Goal: Find specific page/section: Find specific page/section

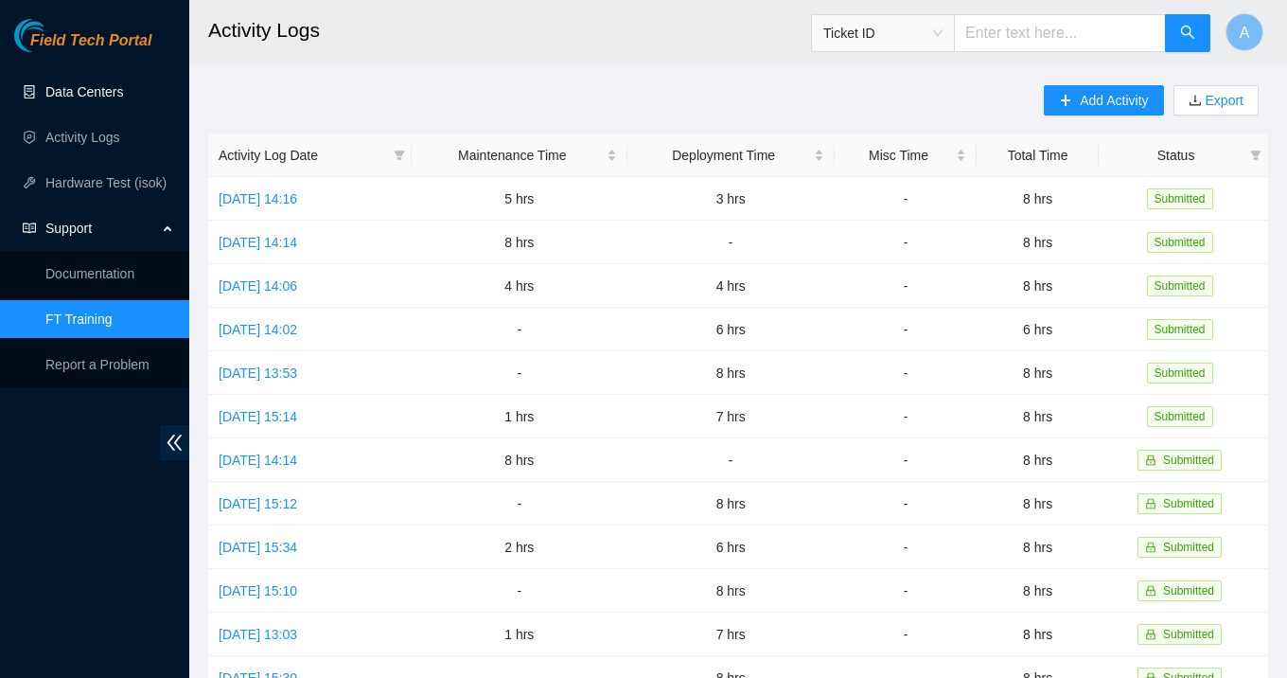
click at [94, 99] on link "Data Centers" at bounding box center [84, 91] width 78 height 15
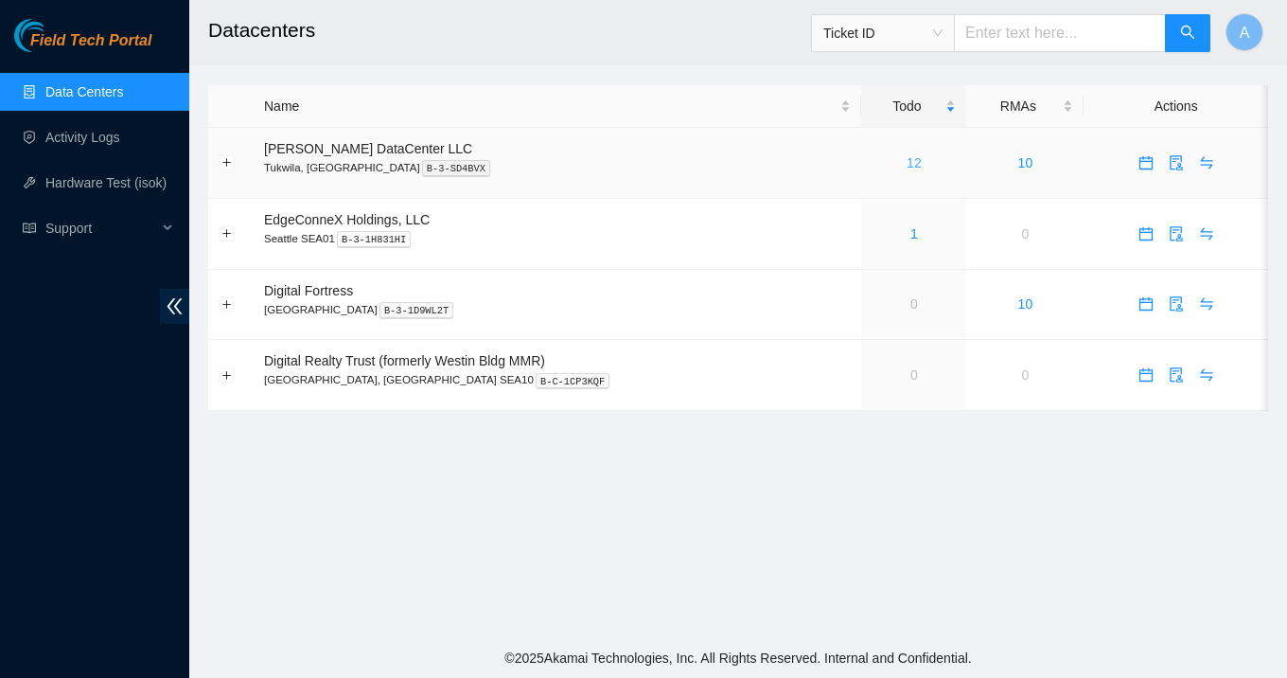
click at [907, 163] on link "12" at bounding box center [914, 162] width 15 height 15
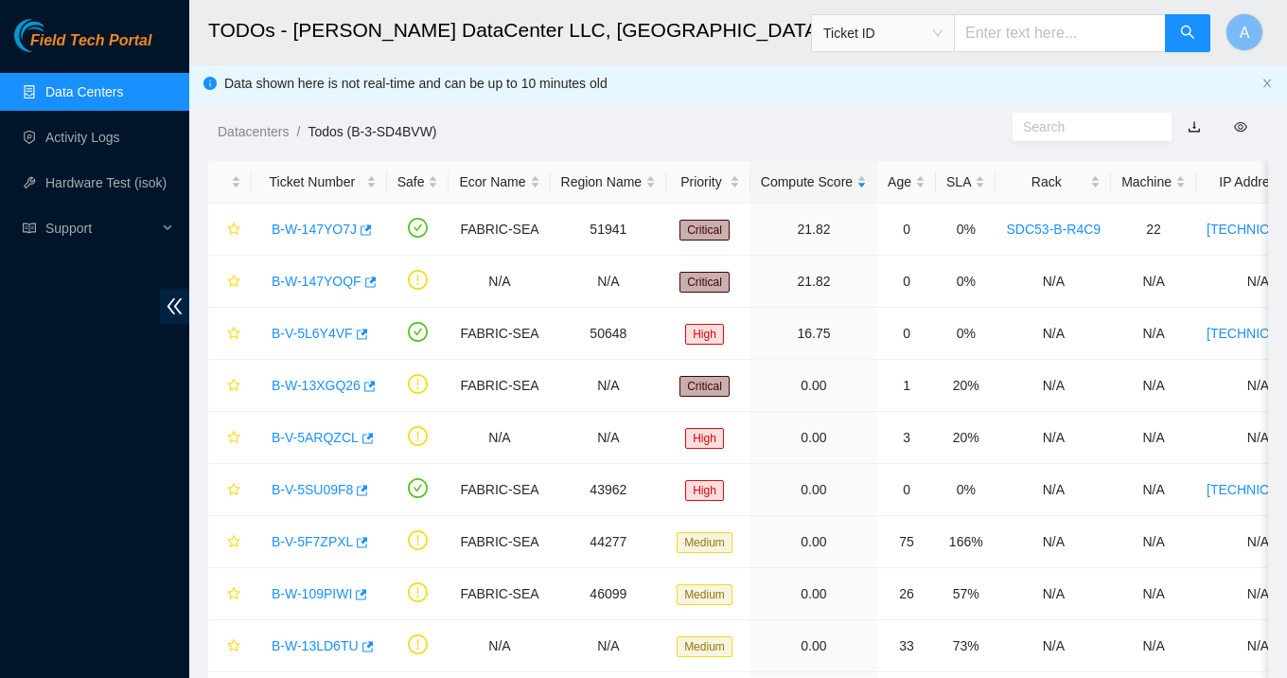
click at [104, 99] on link "Data Centers" at bounding box center [84, 91] width 78 height 15
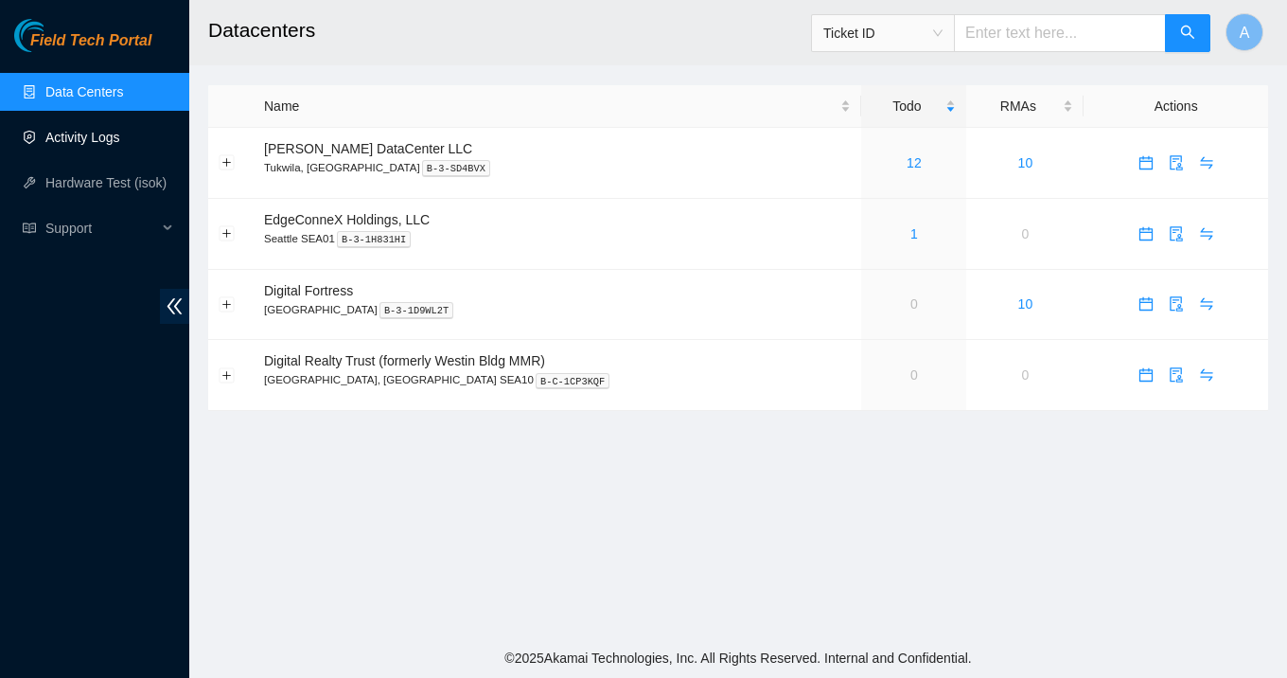
click at [113, 143] on link "Activity Logs" at bounding box center [82, 137] width 75 height 15
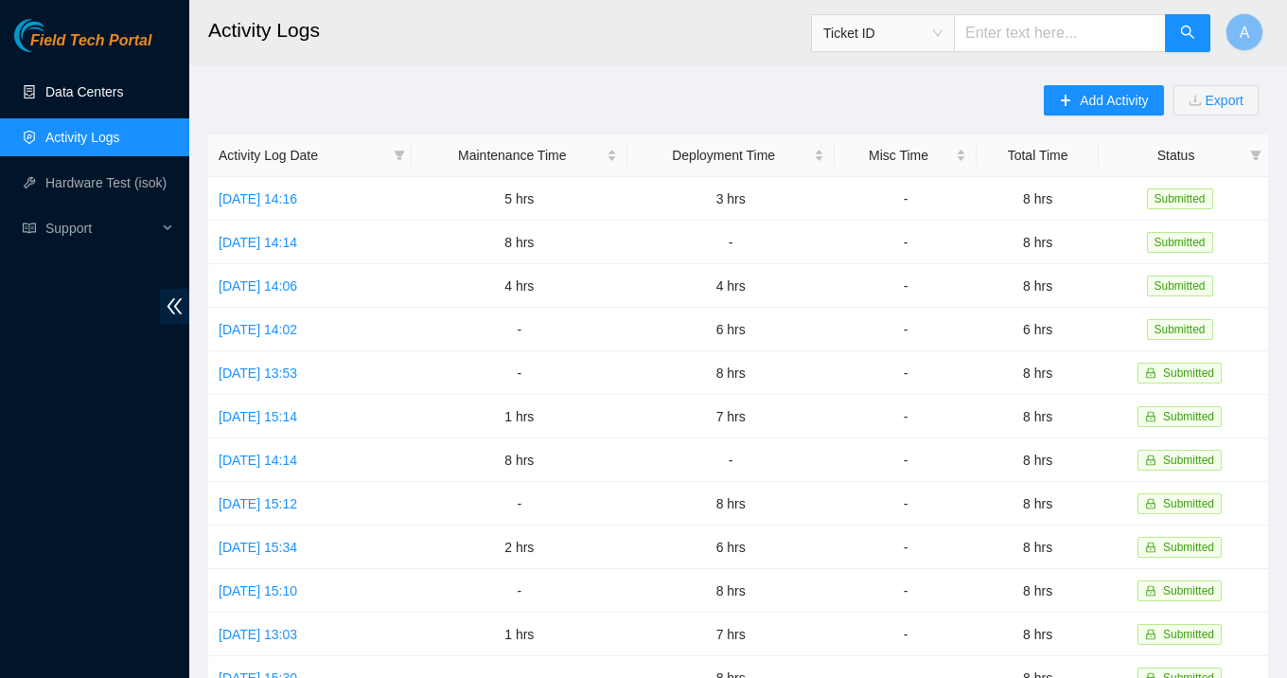
click at [123, 84] on link "Data Centers" at bounding box center [84, 91] width 78 height 15
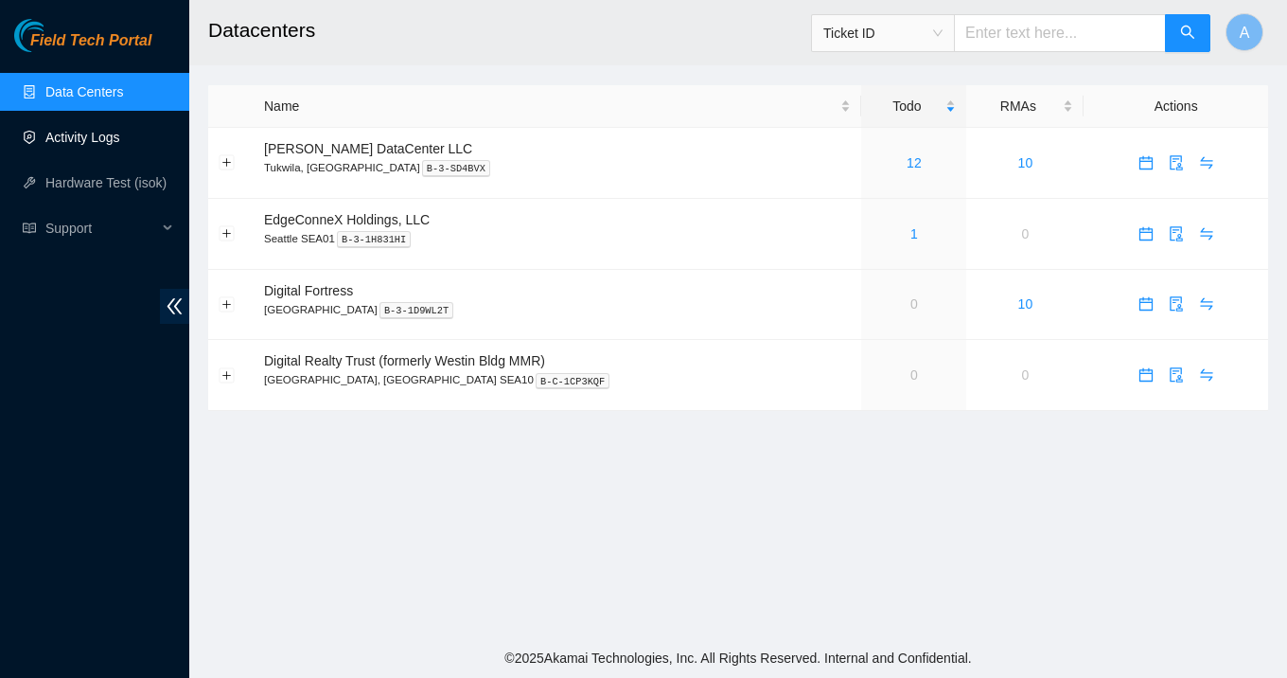
click at [110, 145] on link "Activity Logs" at bounding box center [82, 137] width 75 height 15
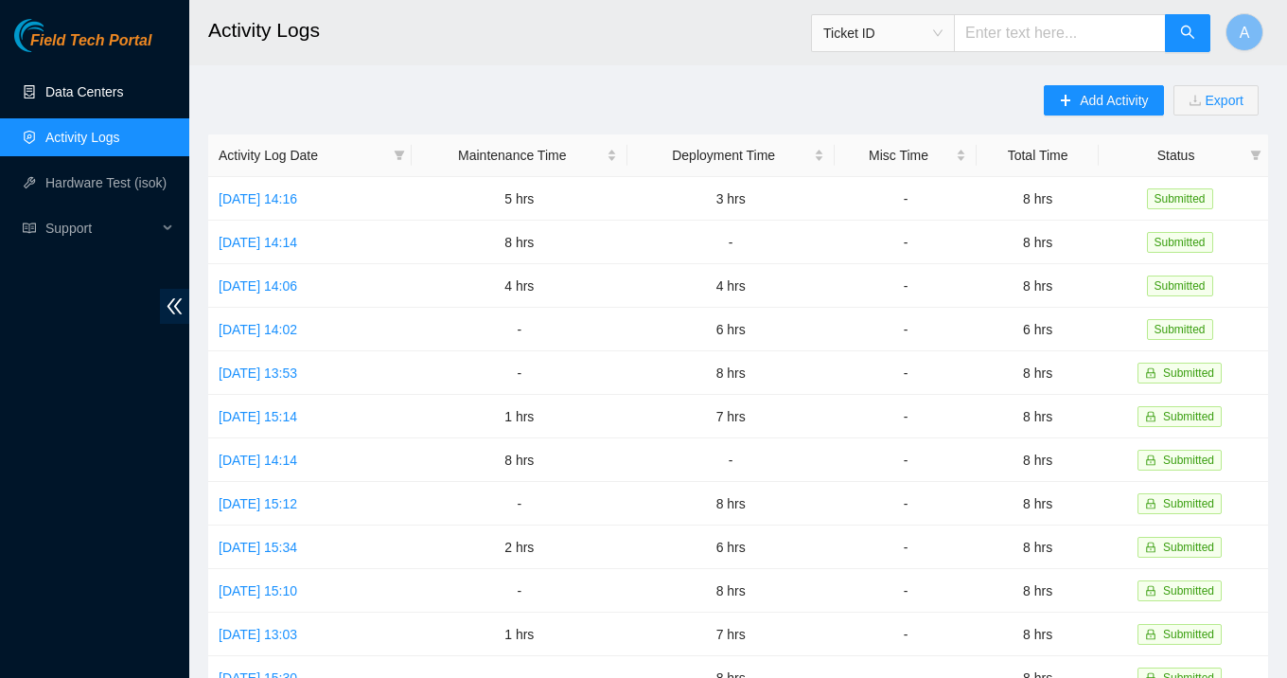
click at [96, 97] on link "Data Centers" at bounding box center [84, 91] width 78 height 15
